Goal: Task Accomplishment & Management: Complete application form

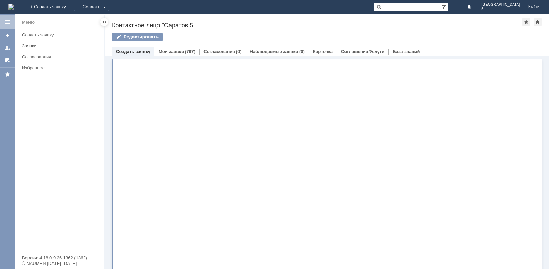
click at [33, 42] on link "Заявки" at bounding box center [61, 46] width 84 height 11
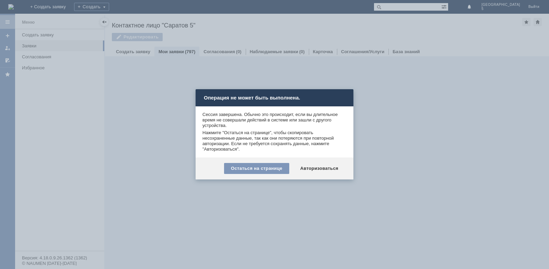
click at [336, 174] on div "Остаться на странице Авторизоваться" at bounding box center [275, 169] width 158 height 22
click at [333, 170] on div "Авторизоваться" at bounding box center [320, 168] width 52 height 11
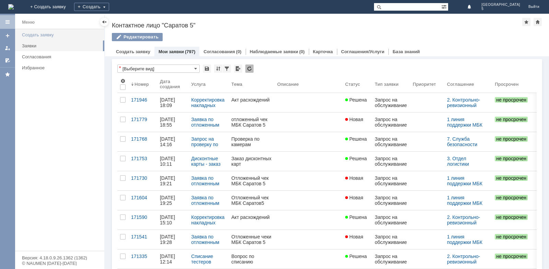
click at [45, 32] on link "Создать заявку" at bounding box center [61, 35] width 84 height 11
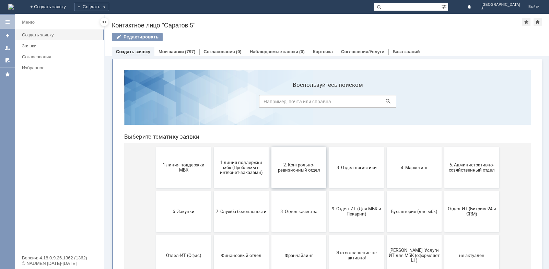
click at [293, 175] on button "2. Контрольно-ревизионный отдел" at bounding box center [299, 167] width 55 height 41
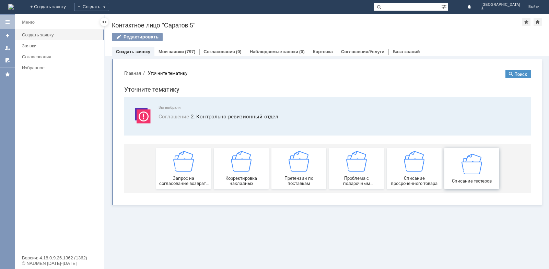
click at [474, 162] on img at bounding box center [472, 163] width 21 height 21
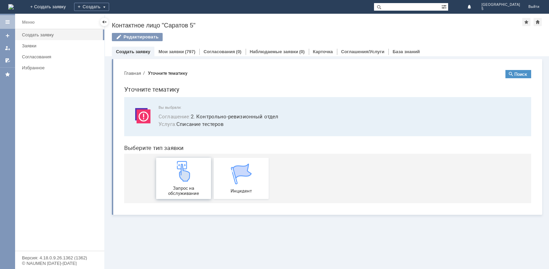
click at [191, 178] on img at bounding box center [183, 171] width 21 height 21
click at [32, 48] on div "Заявки" at bounding box center [61, 45] width 78 height 5
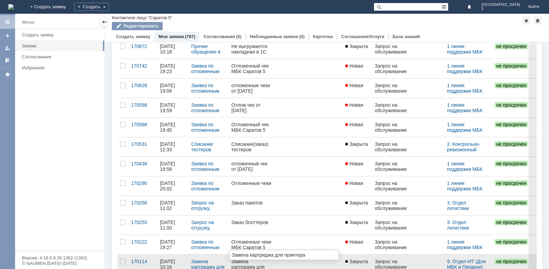
scroll to position [240, 0]
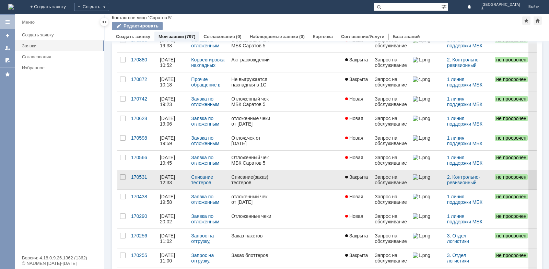
click at [265, 181] on div "Списание(заказ) тестеров" at bounding box center [251, 179] width 41 height 11
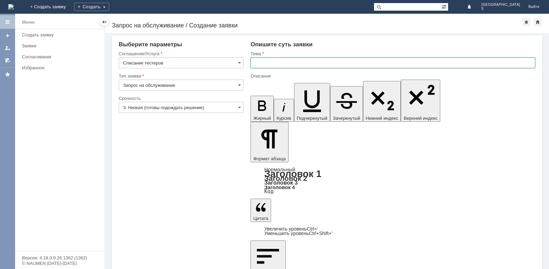
click at [261, 61] on input "text" at bounding box center [393, 62] width 285 height 11
type input "C"
type input "с"
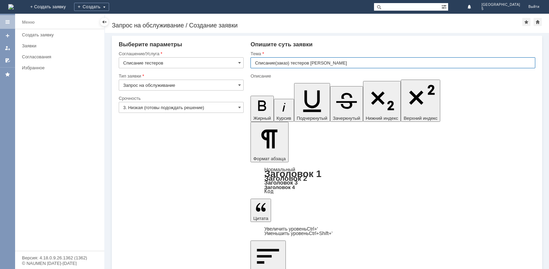
click at [360, 61] on input "Списание(заказ) тестеров Рогожиной Наталье" at bounding box center [393, 62] width 285 height 11
type input "Списание(заказ) тестеров"
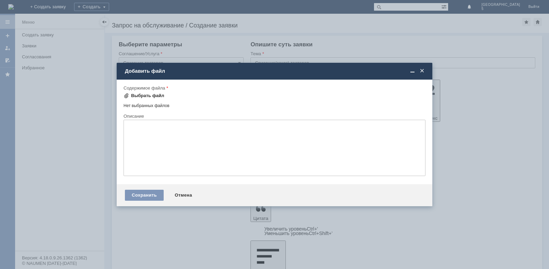
click at [144, 93] on div "Выбрать файл" at bounding box center [147, 95] width 33 height 5
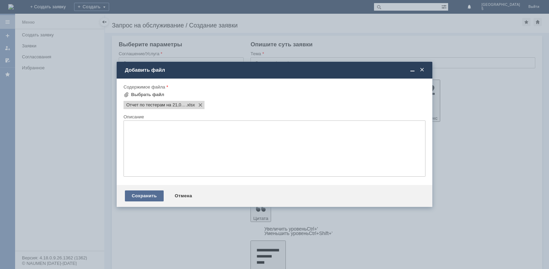
click at [150, 197] on div "Сохранить" at bounding box center [144, 196] width 39 height 11
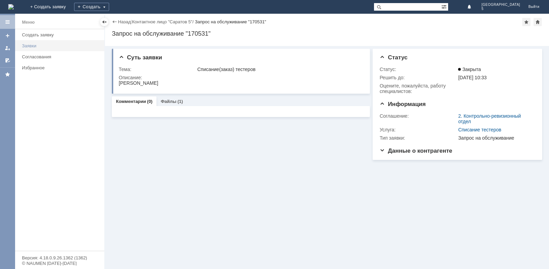
click at [37, 47] on div "Заявки" at bounding box center [61, 45] width 78 height 5
